Goal: Information Seeking & Learning: Learn about a topic

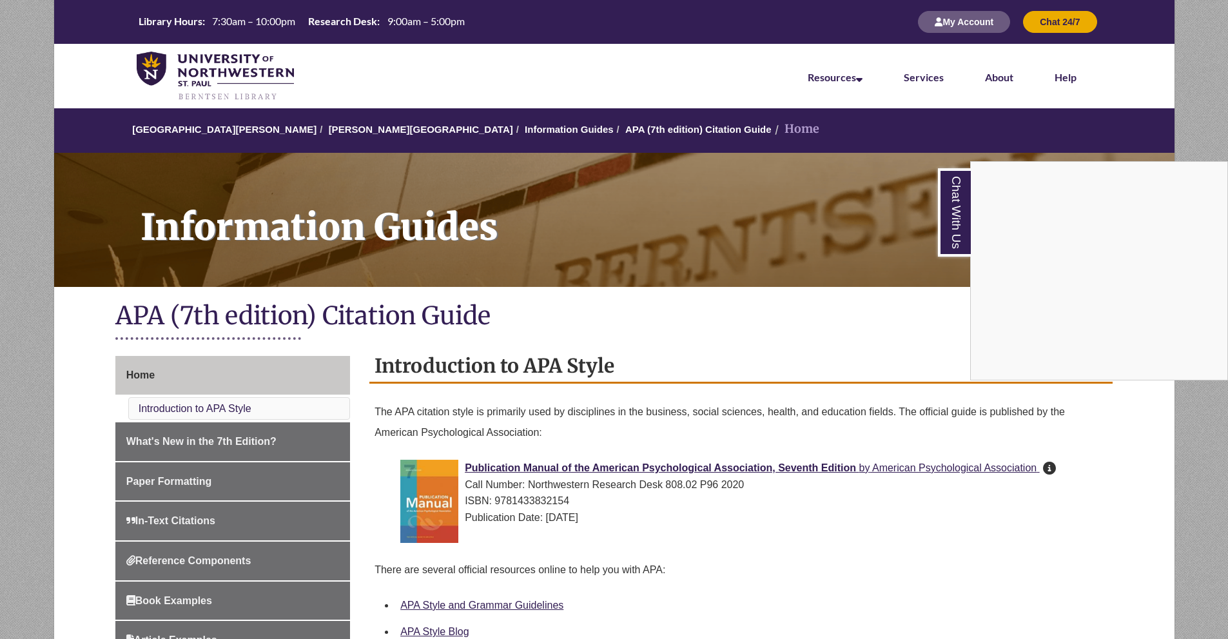
click at [1191, 117] on div "Chat With Us" at bounding box center [614, 319] width 1228 height 639
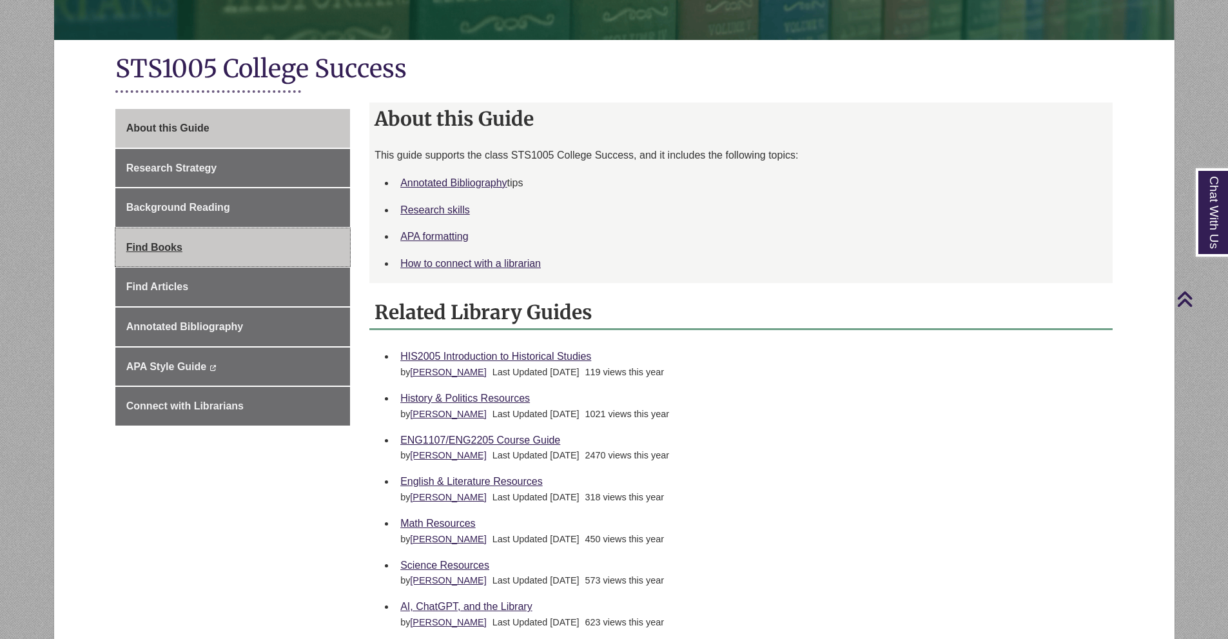
scroll to position [129, 0]
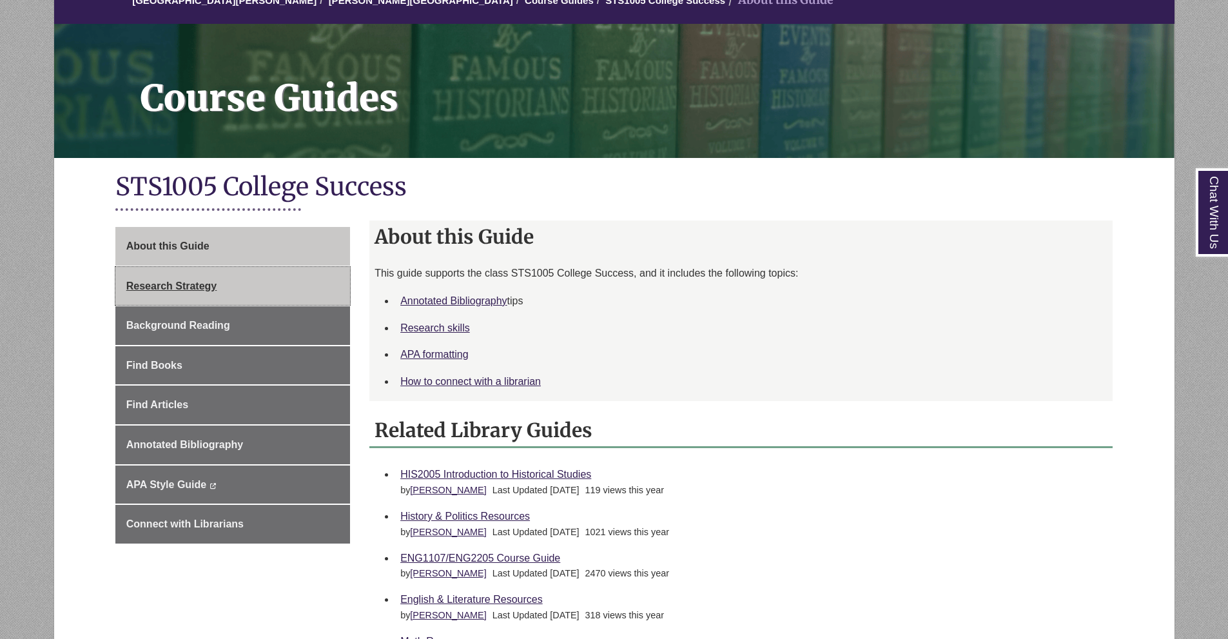
click at [192, 289] on span "Research Strategy" at bounding box center [171, 285] width 91 height 11
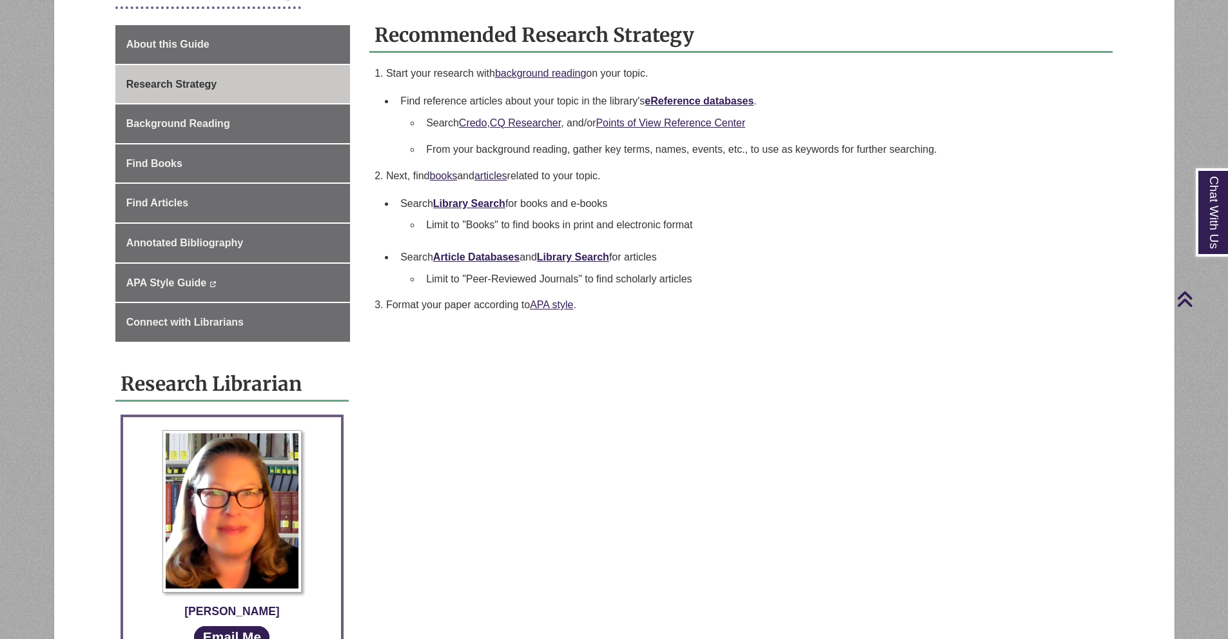
scroll to position [129, 0]
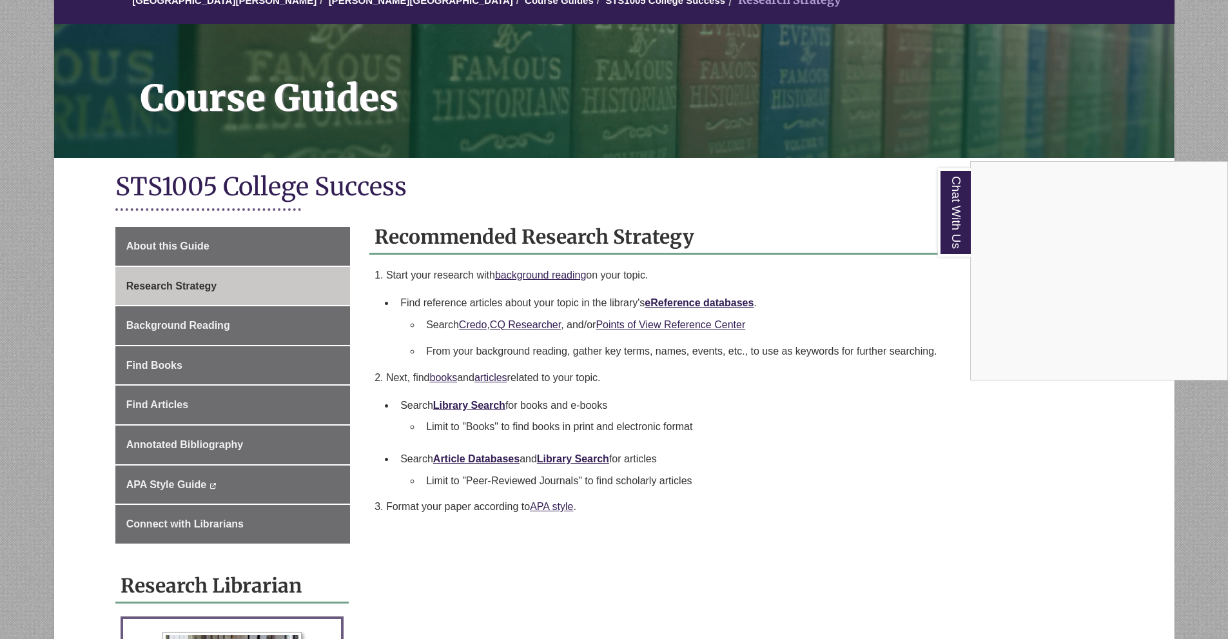
click at [1073, 385] on div "Chat With Us" at bounding box center [614, 319] width 1228 height 639
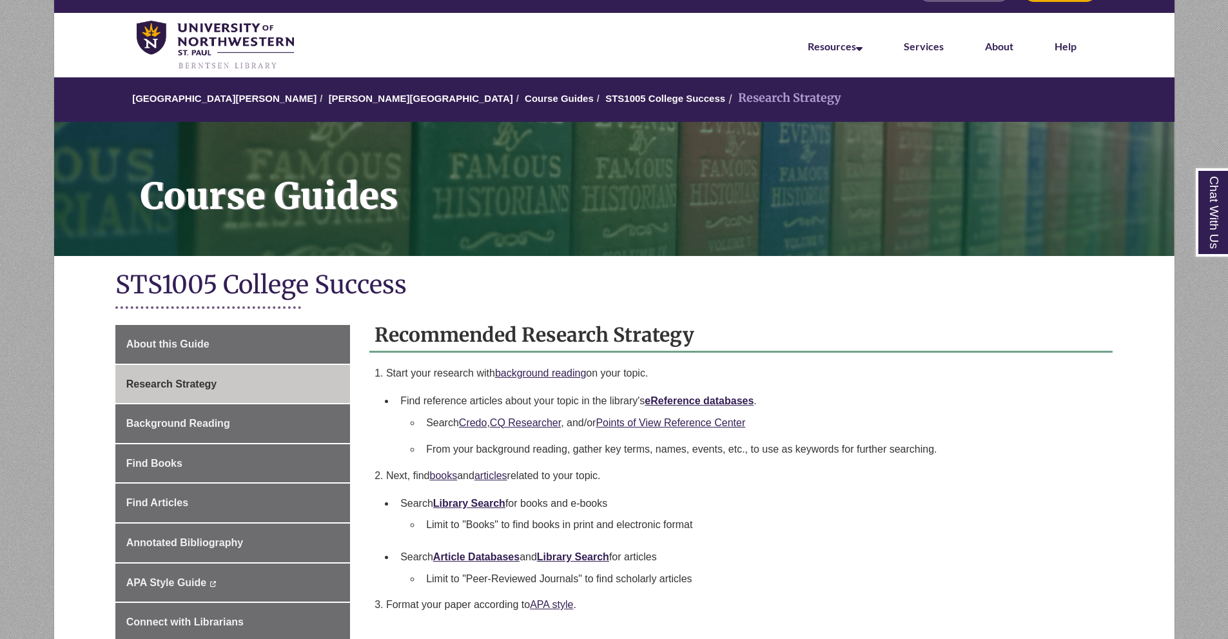
scroll to position [0, 0]
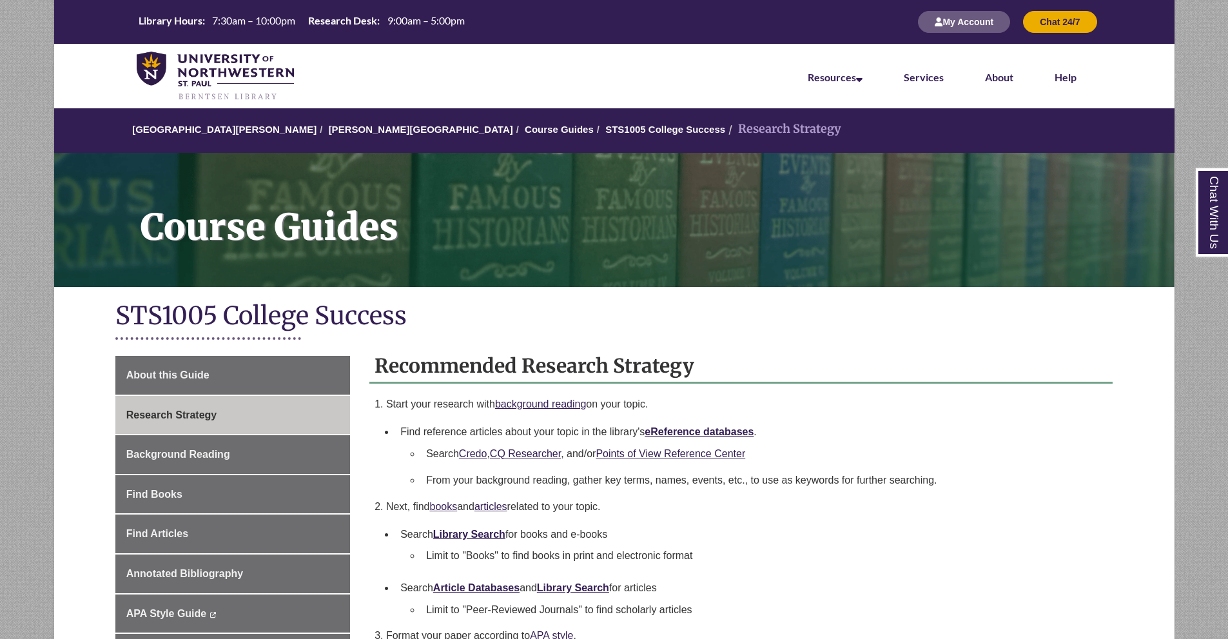
click at [1072, 454] on li "Search Credo , CQ Researcher , and/or Points of View Reference Center" at bounding box center [761, 453] width 681 height 27
